Goal: Connect with others: Connect with others

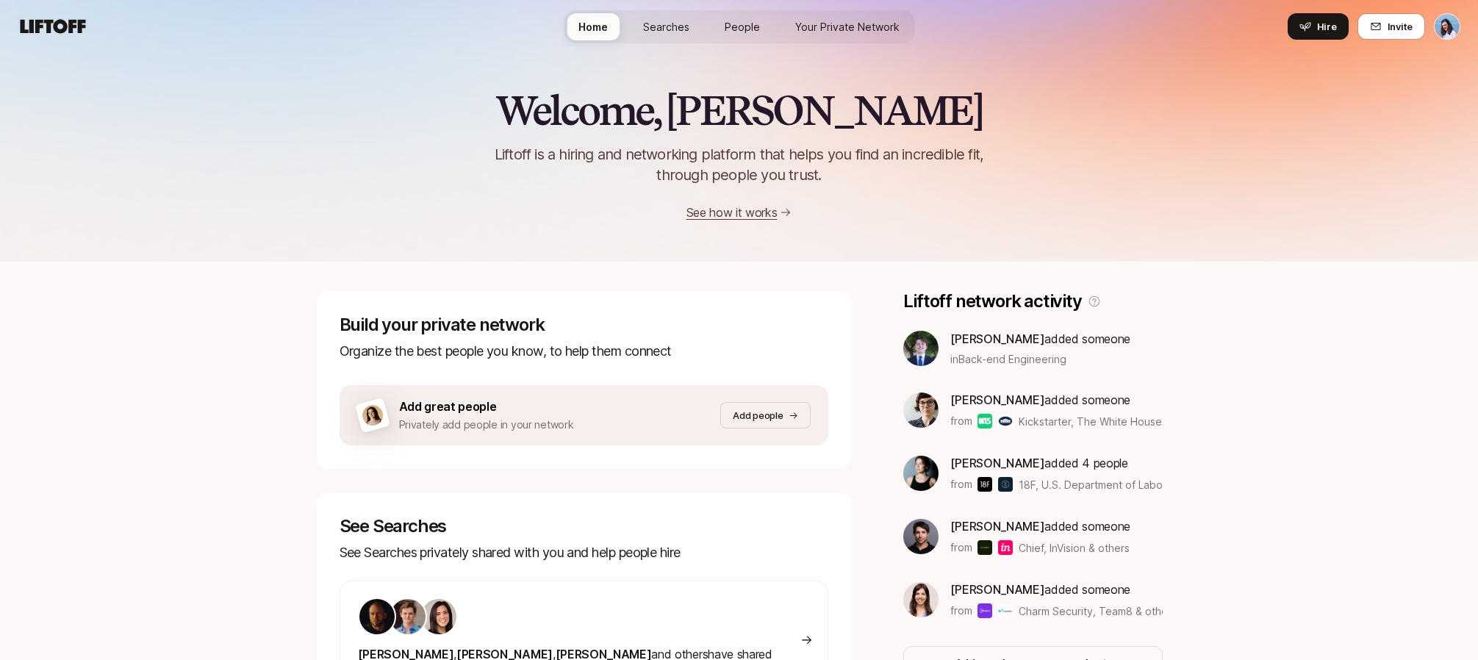
click at [747, 25] on span "People" at bounding box center [742, 26] width 35 height 15
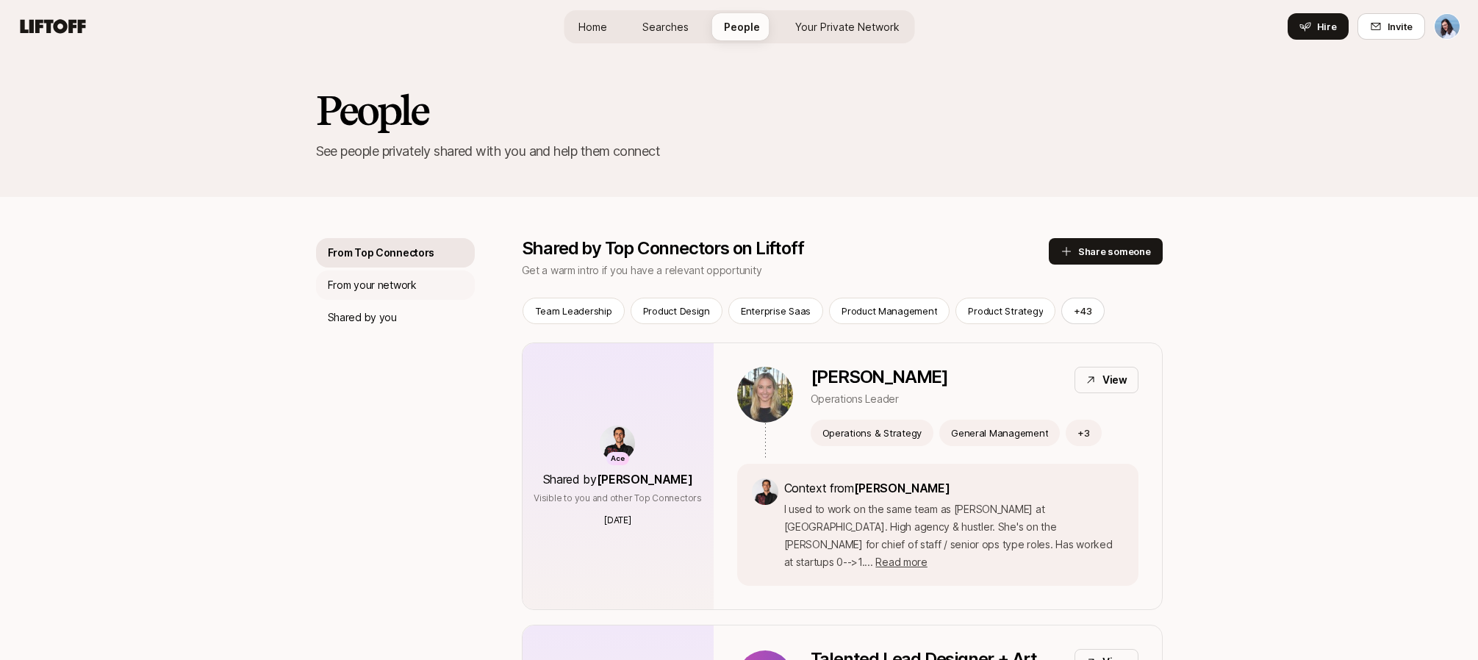
click at [416, 292] on div "From your network" at bounding box center [395, 284] width 159 height 29
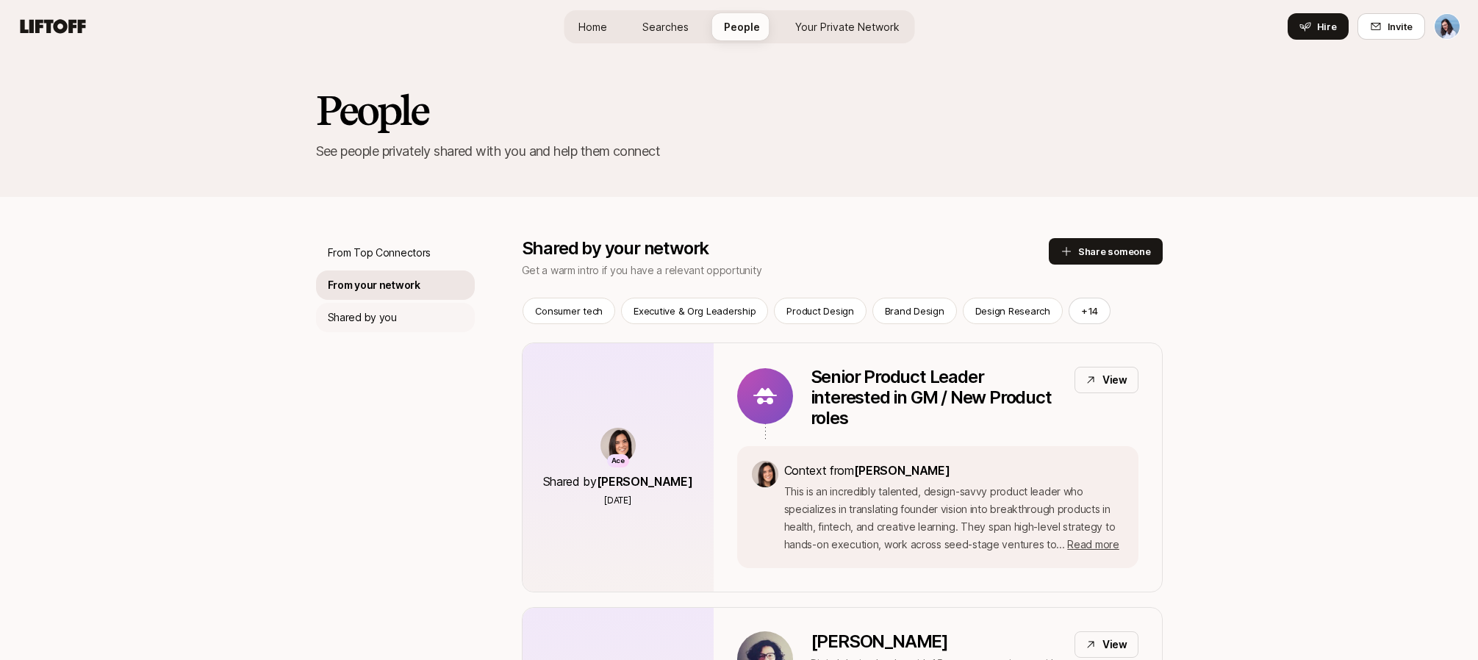
click at [391, 318] on p "Shared by you" at bounding box center [362, 318] width 69 height 18
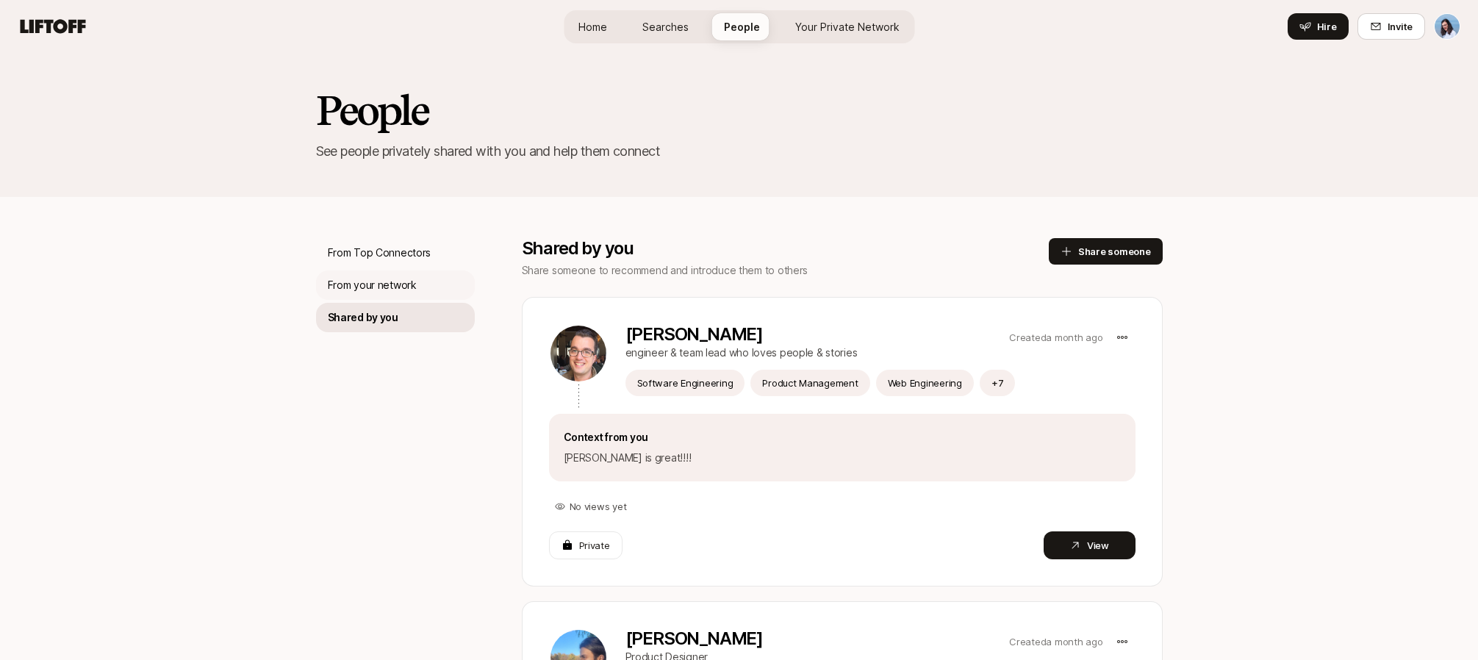
click at [410, 284] on p "From your network" at bounding box center [372, 285] width 89 height 18
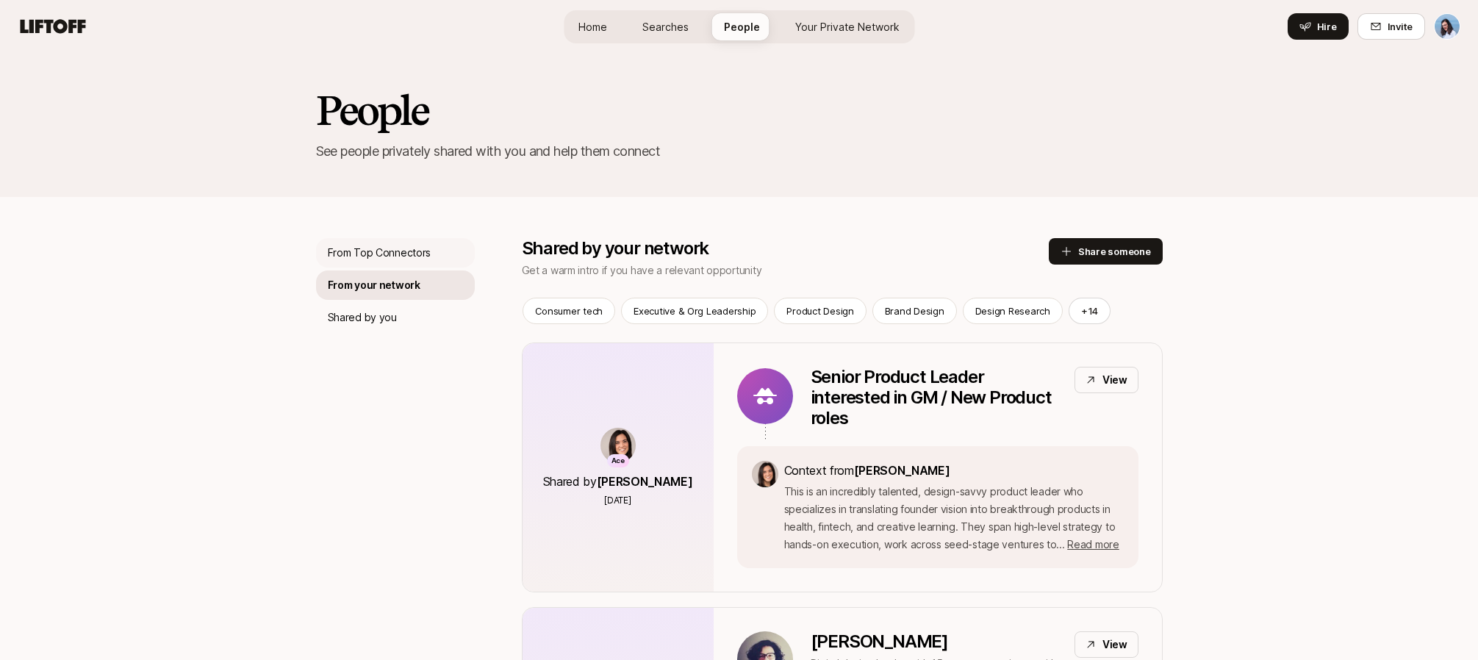
click at [399, 254] on p "From Top Connectors" at bounding box center [380, 253] width 104 height 18
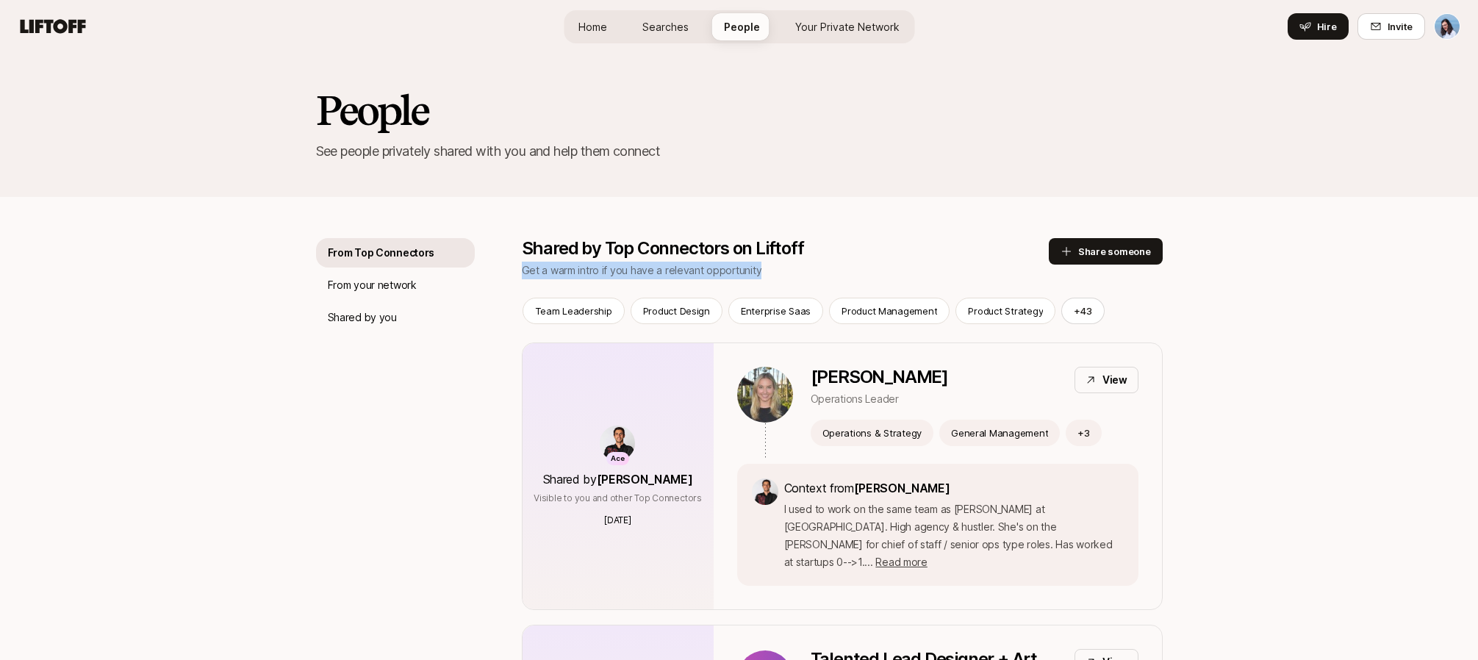
drag, startPoint x: 520, startPoint y: 268, endPoint x: 760, endPoint y: 268, distance: 240.3
copy p "Get a warm intro if you have a relevant opportunity"
